Goal: Register for event/course

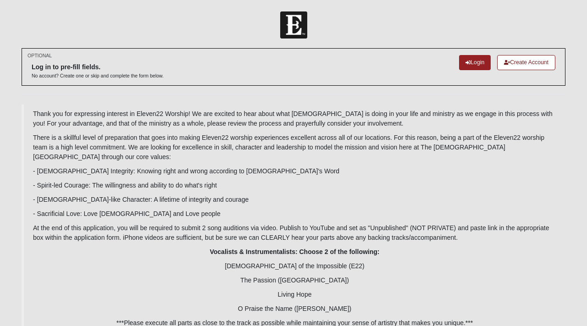
scroll to position [88, 0]
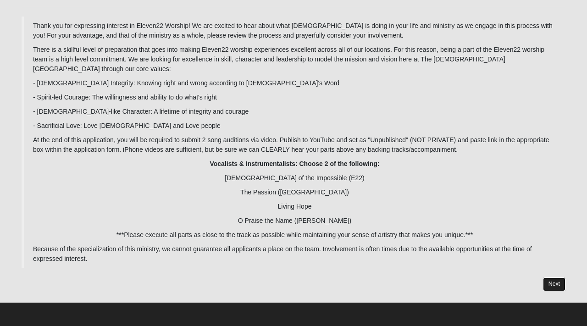
click at [560, 285] on link "Next" at bounding box center [554, 283] width 22 height 13
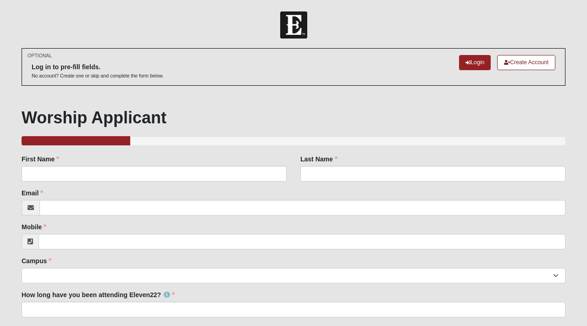
scroll to position [177, 0]
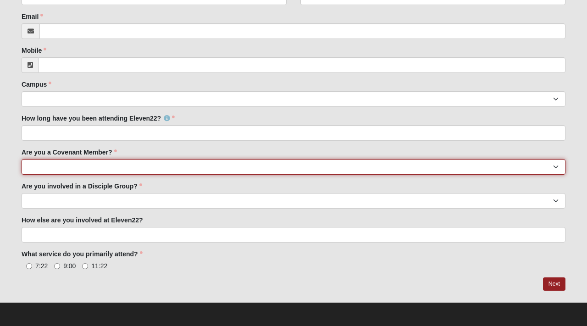
click at [549, 166] on select "Yes No I'm signed up for a class" at bounding box center [294, 167] width 544 height 16
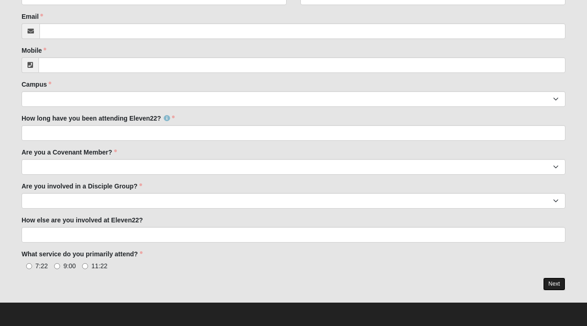
click at [558, 284] on link "Next" at bounding box center [554, 283] width 22 height 13
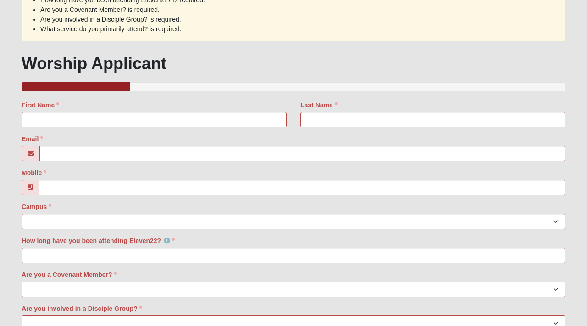
scroll to position [0, 0]
